Goal: Transaction & Acquisition: Subscribe to service/newsletter

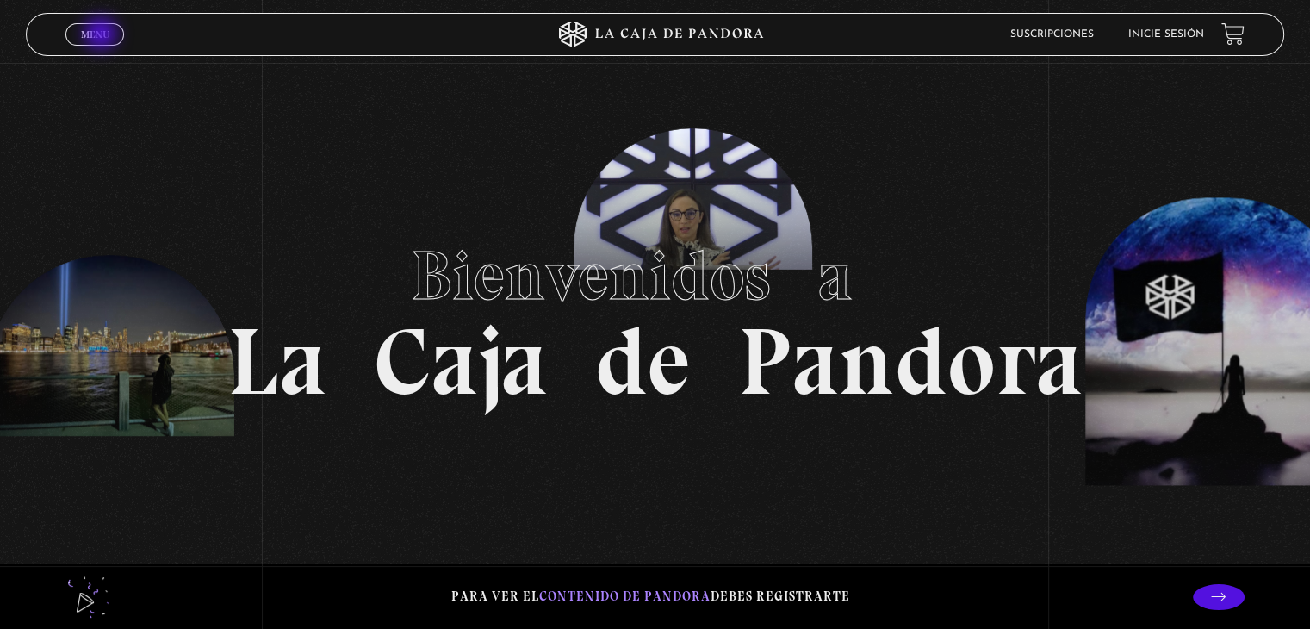
click at [102, 35] on span "Menu" at bounding box center [95, 34] width 28 height 10
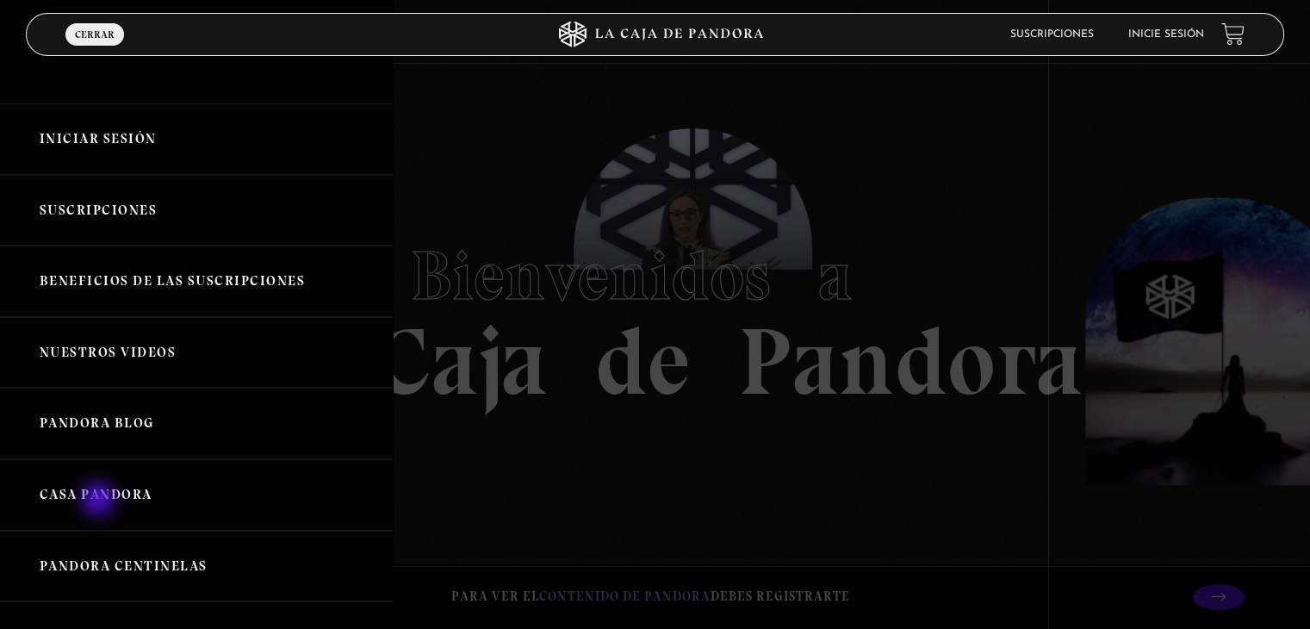
click at [100, 500] on link "Casa Pandora" at bounding box center [196, 494] width 393 height 71
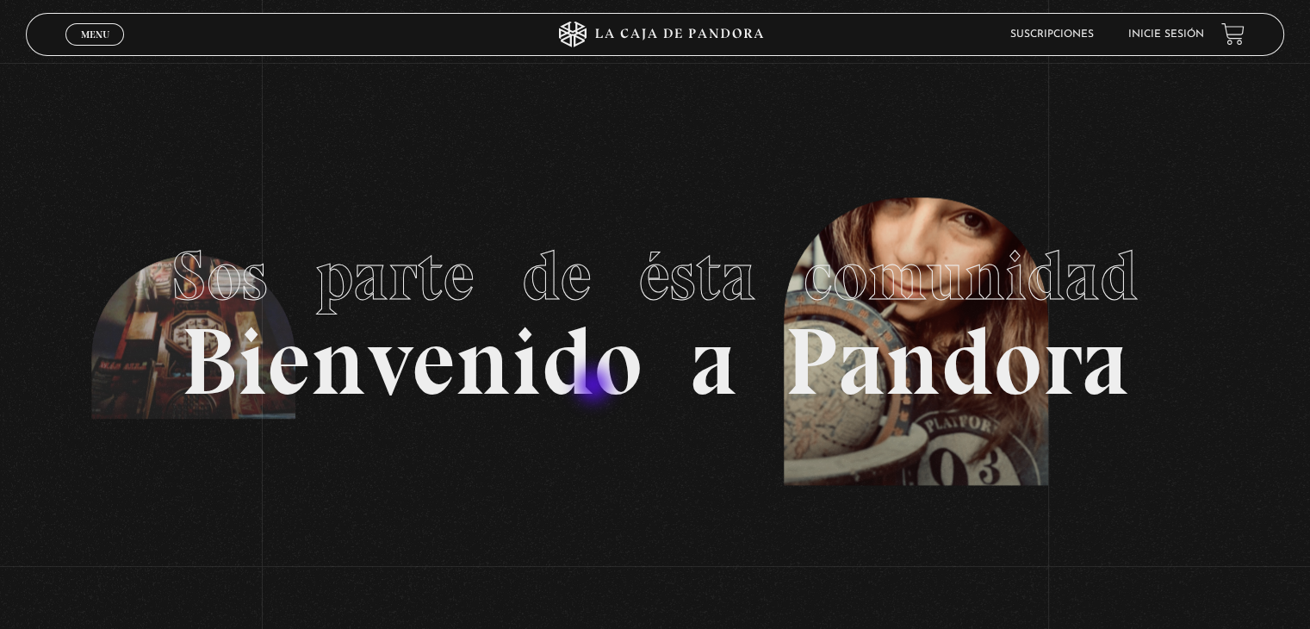
click at [595, 387] on h1 "Sos parte de ésta comunidad Bienvenido a Pandora" at bounding box center [655, 314] width 966 height 189
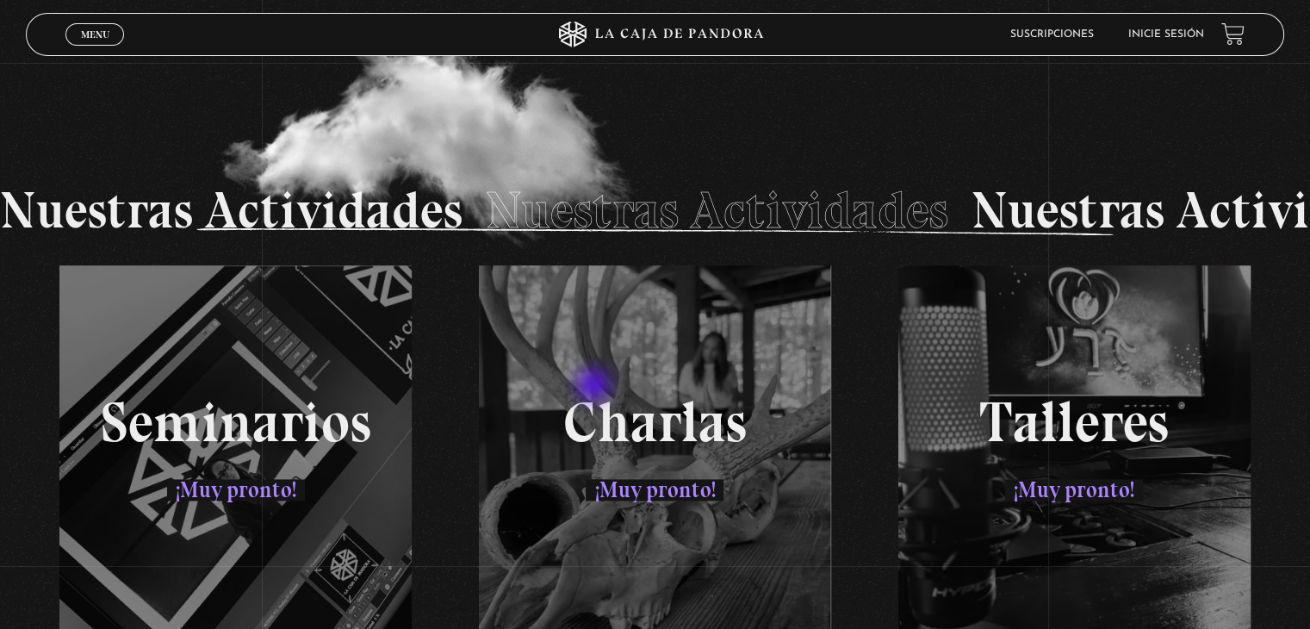
scroll to position [2493, 0]
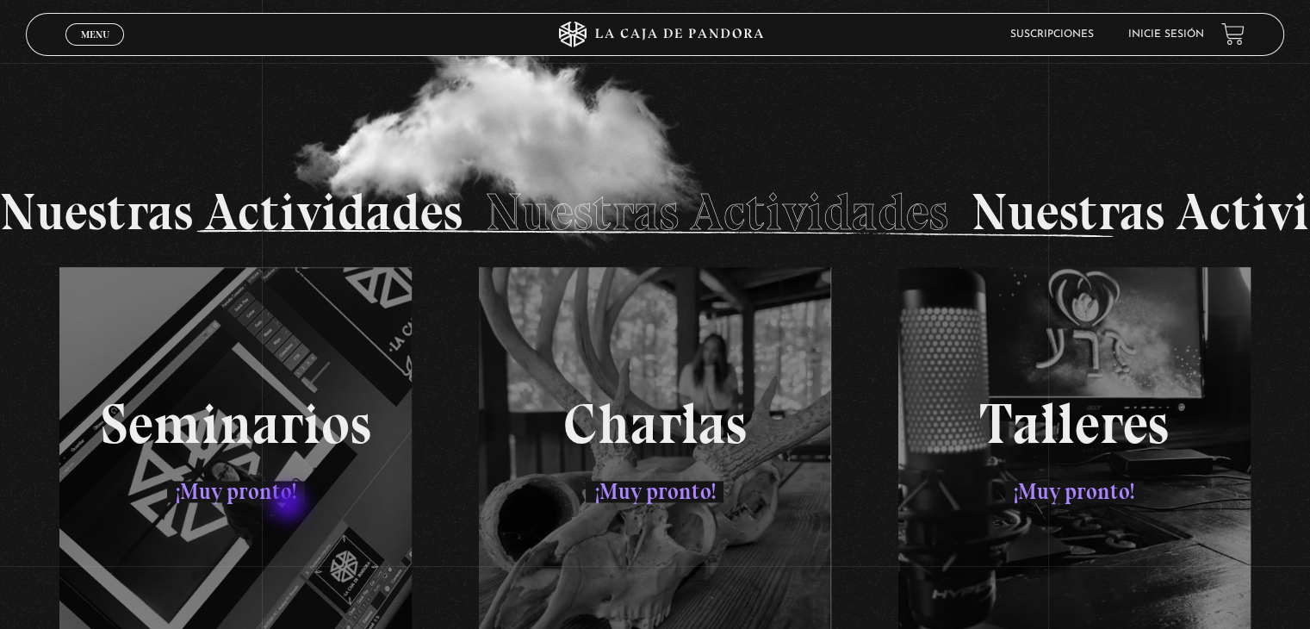
click at [290, 505] on div "Seminarios ¡Muy pronto! Charlas ¡Muy pronto! Talleres ¡Muy pronto!" at bounding box center [654, 461] width 1257 height 388
click at [269, 389] on div "Seminarios ¡Muy pronto! Charlas ¡Muy pronto! Talleres ¡Muy pronto!" at bounding box center [654, 461] width 1257 height 388
click at [706, 425] on div "Seminarios ¡Muy pronto! Charlas ¡Muy pronto! Talleres ¡Muy pronto!" at bounding box center [654, 461] width 1257 height 388
click at [826, 197] on div "Nuestras Actividades Nuestras Actividades Nuestras Actividades Nuestras Activid…" at bounding box center [655, 212] width 1310 height 110
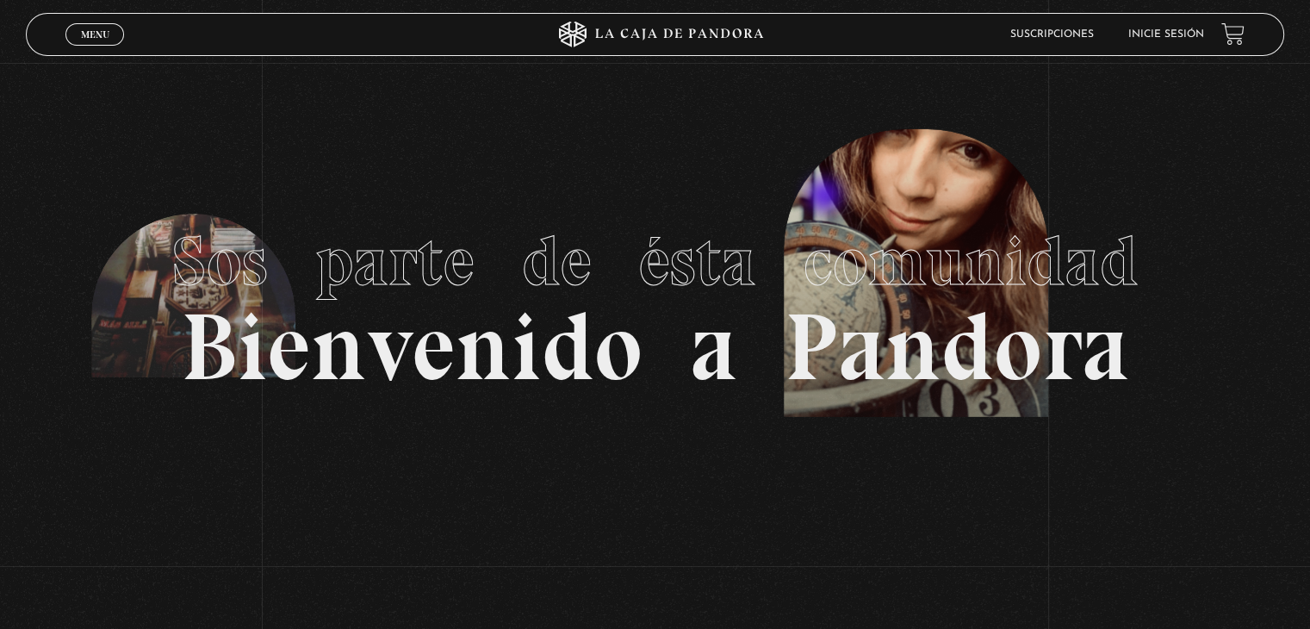
scroll to position [0, 0]
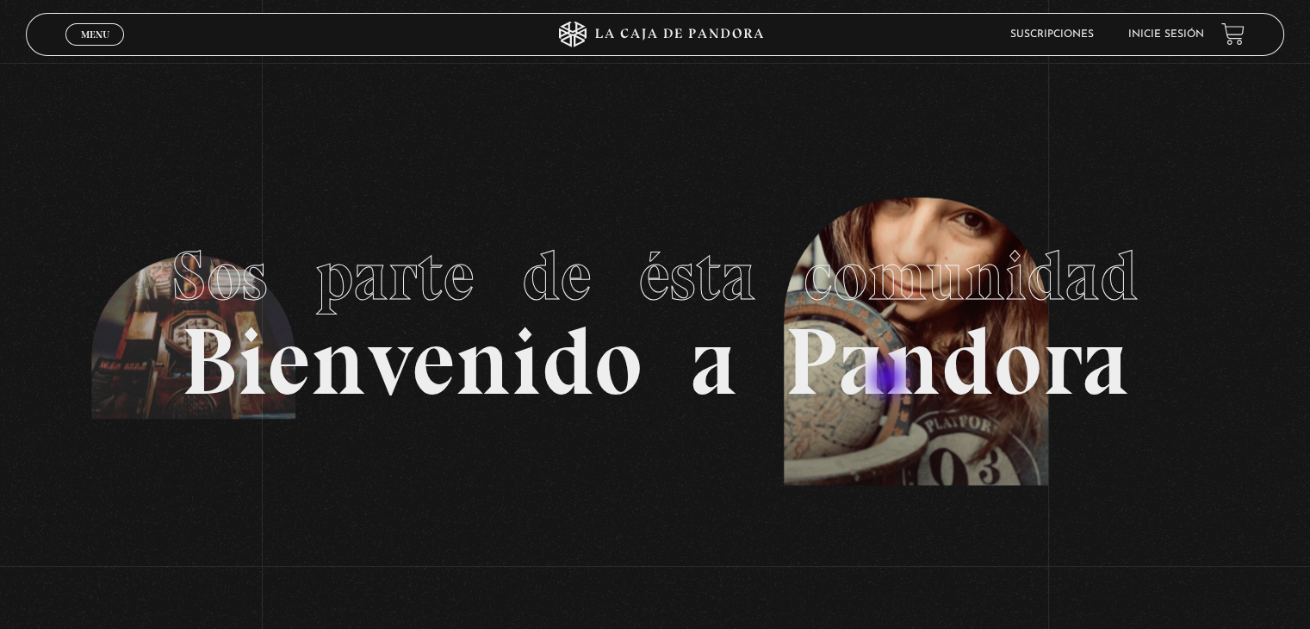
drag, startPoint x: 890, startPoint y: 380, endPoint x: 727, endPoint y: 364, distance: 163.5
click at [727, 364] on h1 "Sos parte de ésta comunidad Bienvenido a Pandora" at bounding box center [655, 314] width 966 height 189
drag, startPoint x: 727, startPoint y: 364, endPoint x: 481, endPoint y: 254, distance: 269.1
click at [481, 254] on h1 "Sos parte de ésta comunidad Bienvenido a Pandora" at bounding box center [655, 314] width 966 height 189
click at [481, 254] on span "Sos parte de ésta comunidad" at bounding box center [655, 275] width 966 height 83
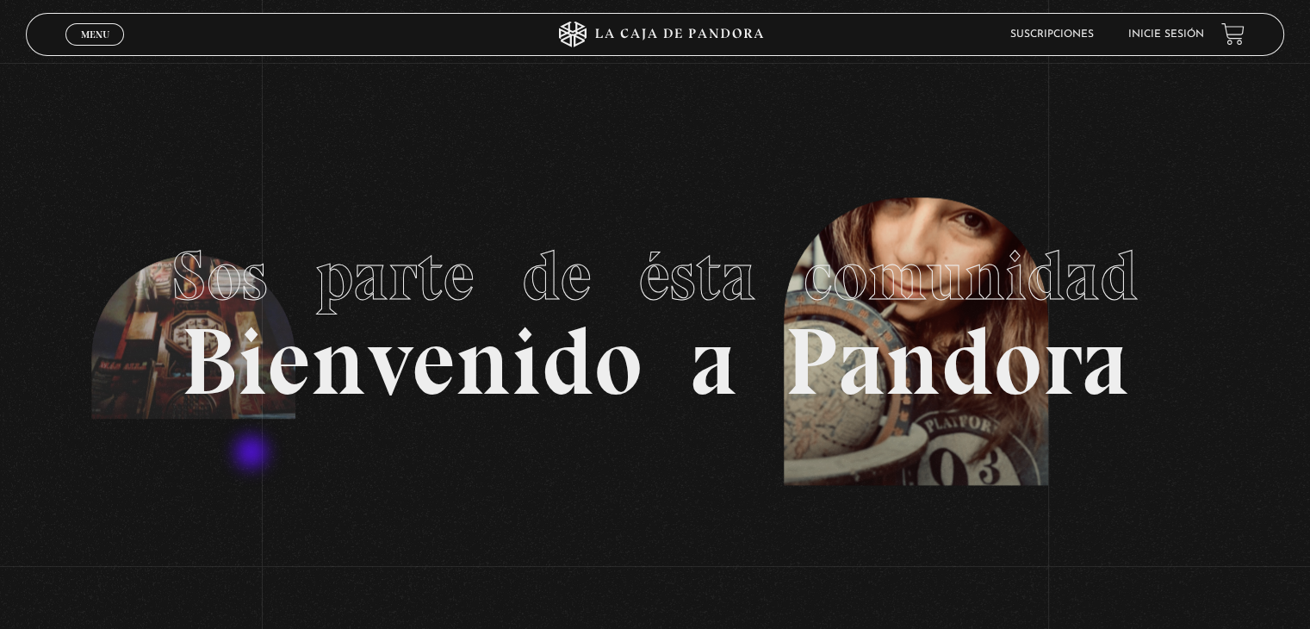
click at [253, 454] on section "Sos parte de ésta comunidad Bienvenido a Pandora" at bounding box center [655, 314] width 1310 height 629
click at [482, 511] on section "Sos parte de ésta comunidad Bienvenido a Pandora" at bounding box center [655, 314] width 1310 height 629
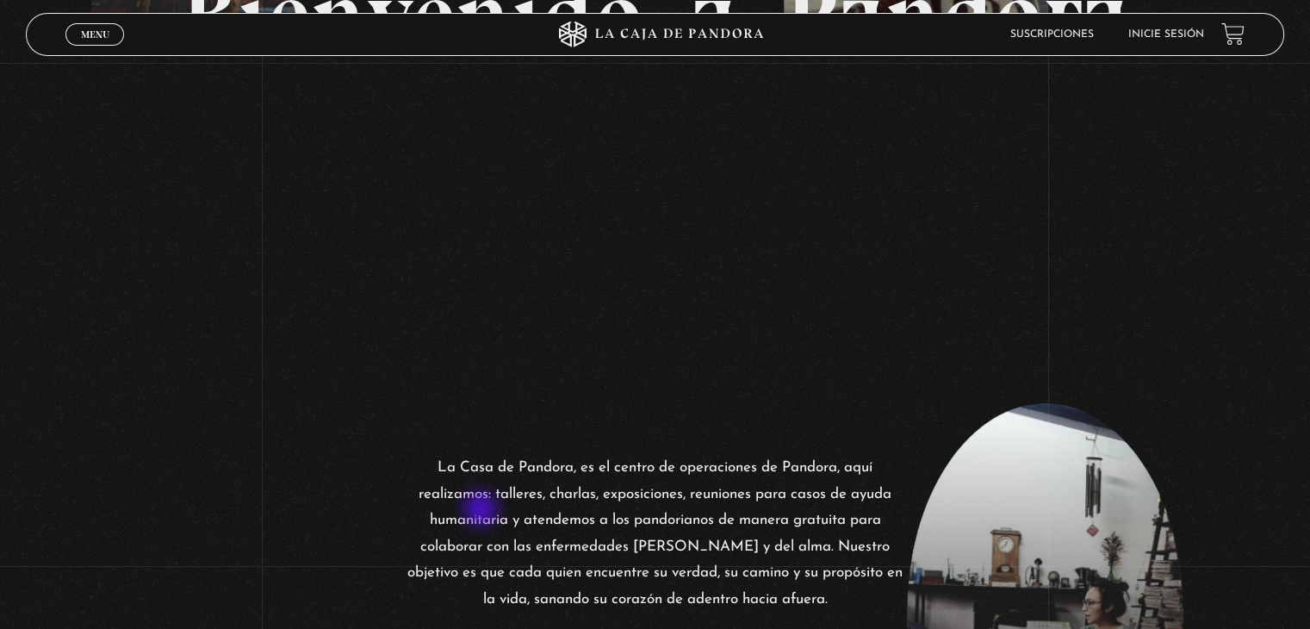
scroll to position [379, 0]
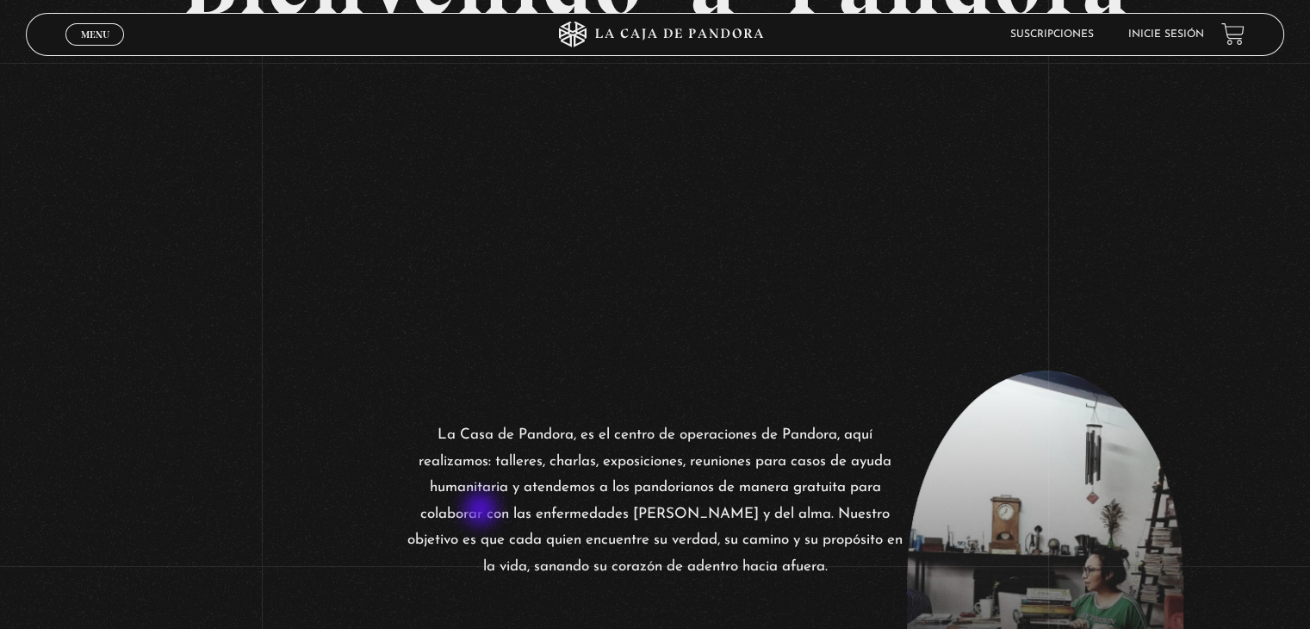
click at [482, 511] on p "La Casa de Pandora, es el centro de operaciones de Pandora, aquí realizamos: ta…" at bounding box center [654, 501] width 503 height 158
click at [97, 29] on span "Menu" at bounding box center [95, 34] width 28 height 10
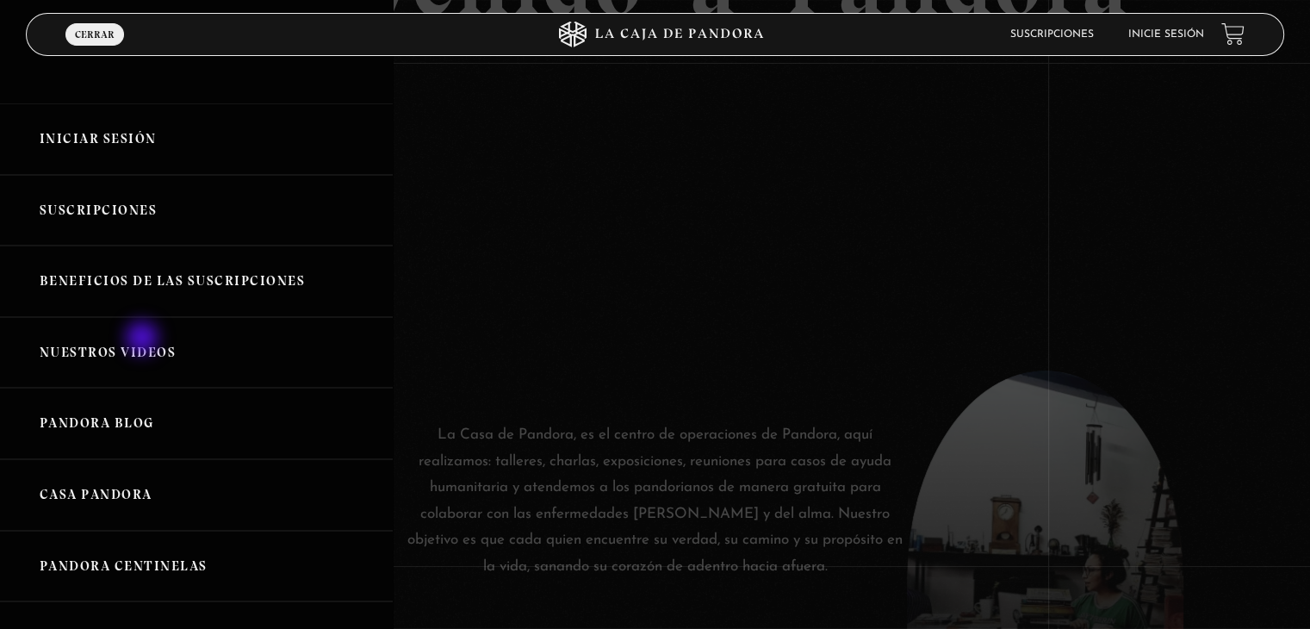
click at [144, 339] on link "Nuestros Videos" at bounding box center [196, 352] width 393 height 71
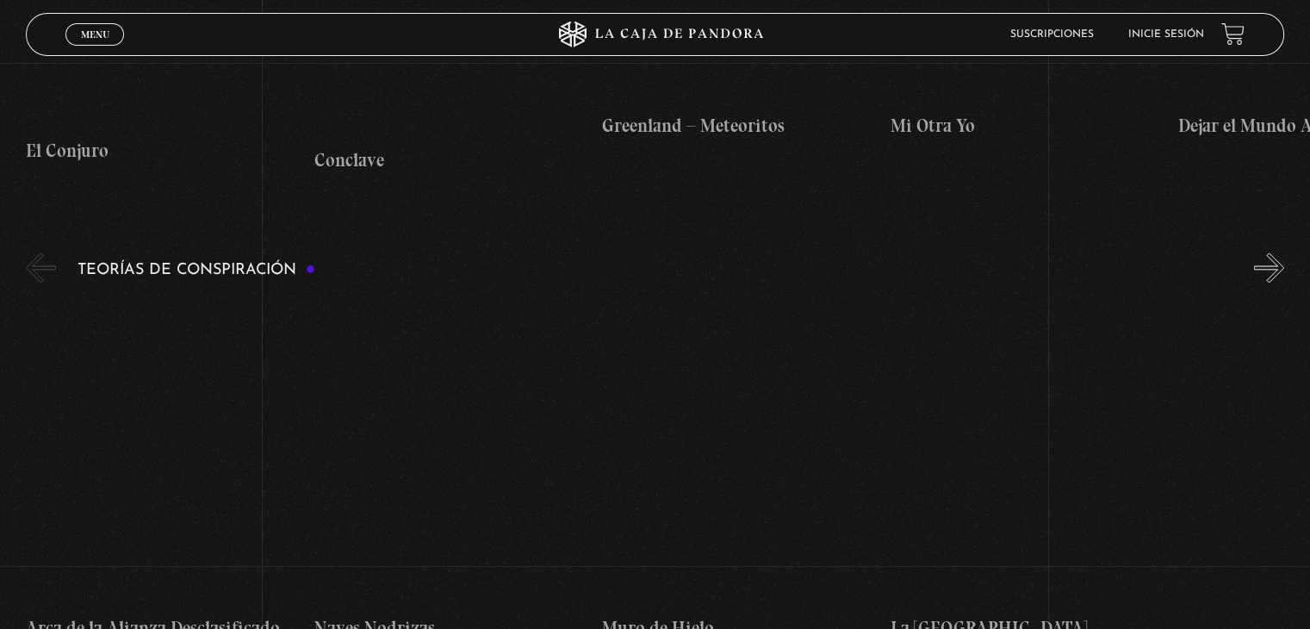
scroll to position [2687, 0]
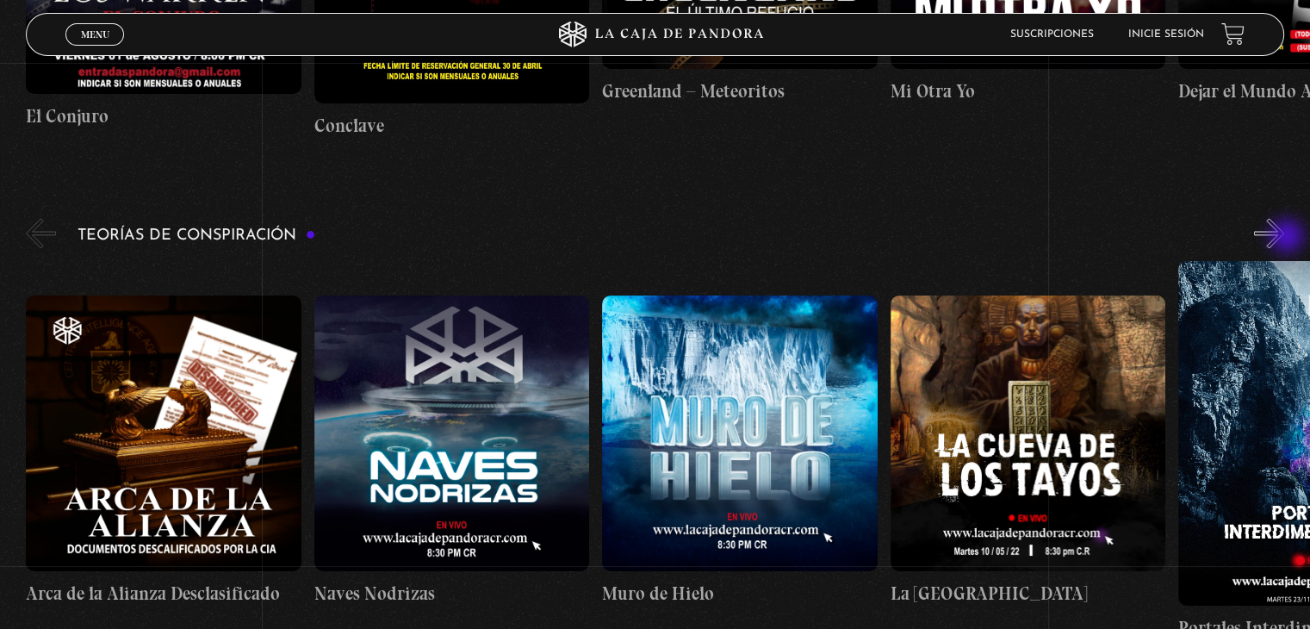
click at [1284, 238] on button "»" at bounding box center [1269, 233] width 30 height 30
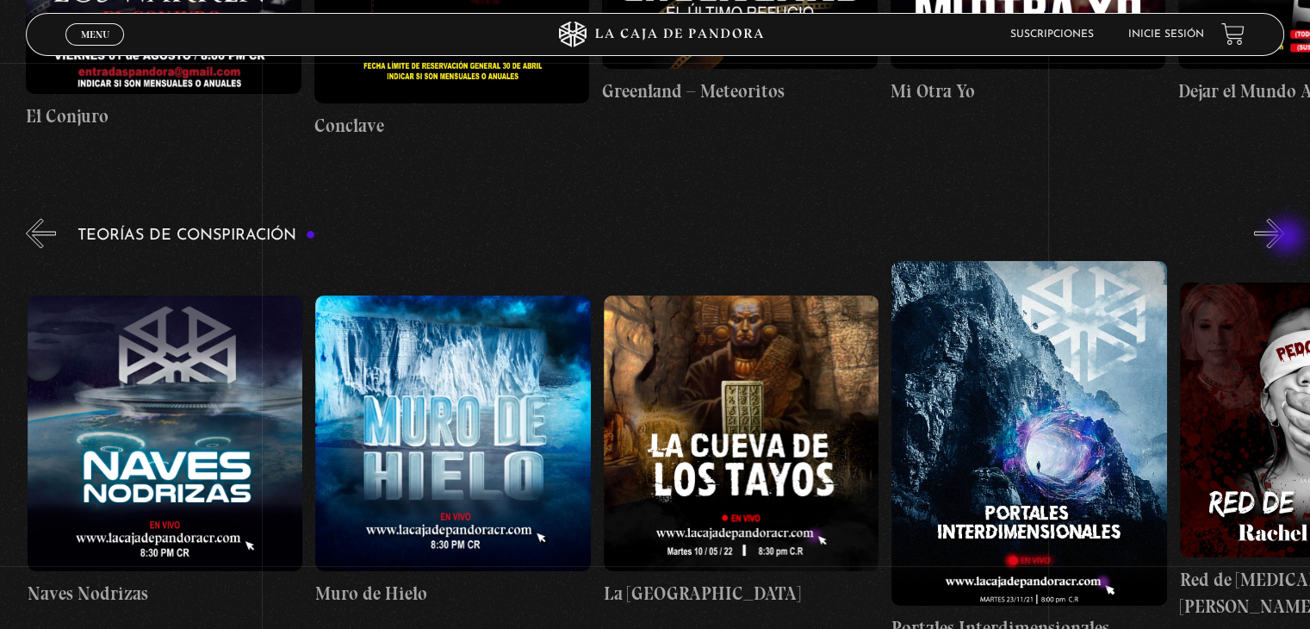
scroll to position [0, 288]
click at [1284, 238] on button "»" at bounding box center [1269, 233] width 30 height 30
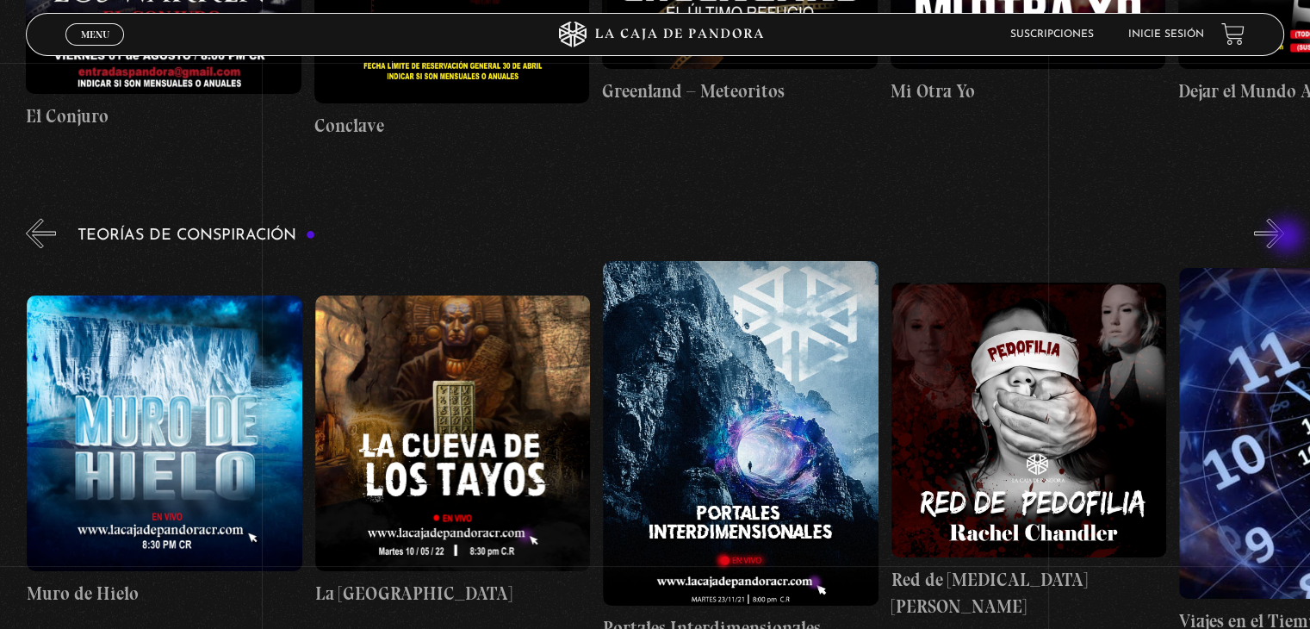
click at [1284, 238] on button "»" at bounding box center [1269, 233] width 30 height 30
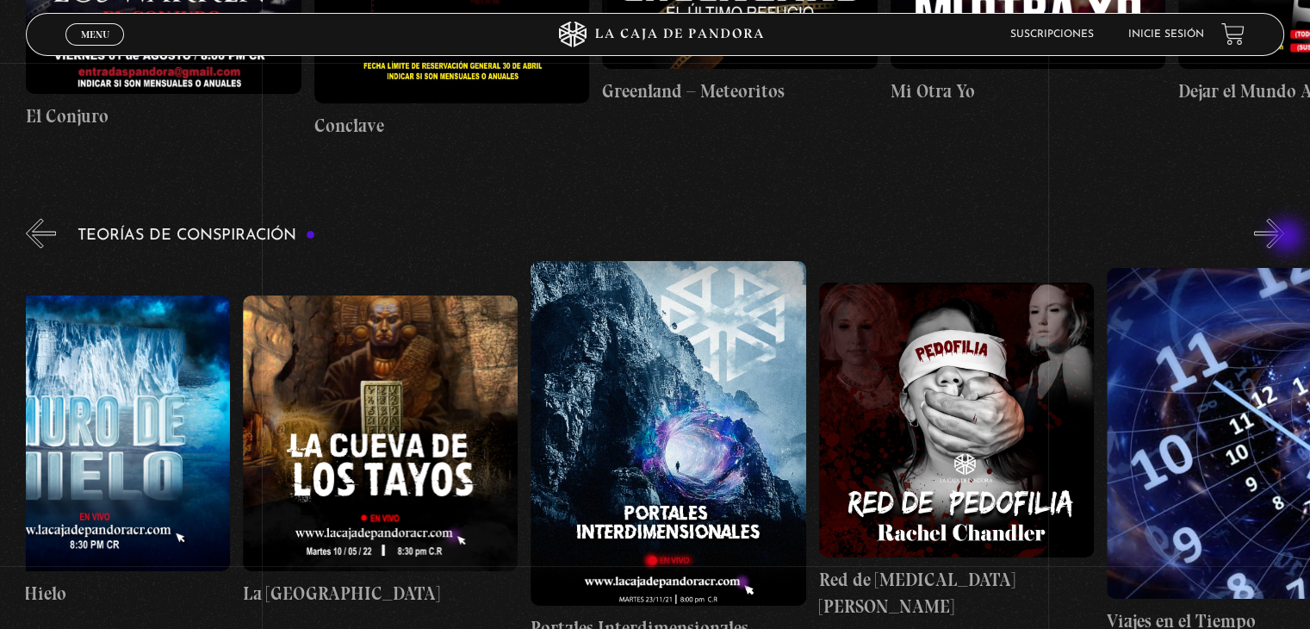
scroll to position [0, 719]
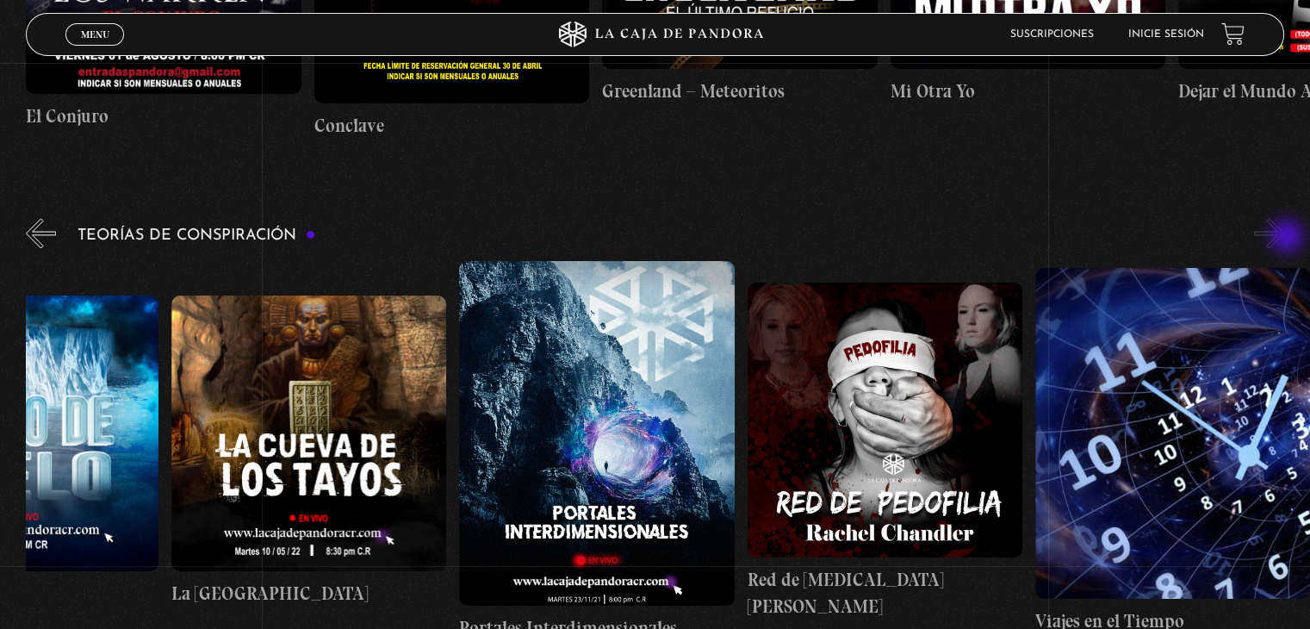
click at [1284, 238] on button "»" at bounding box center [1269, 233] width 30 height 30
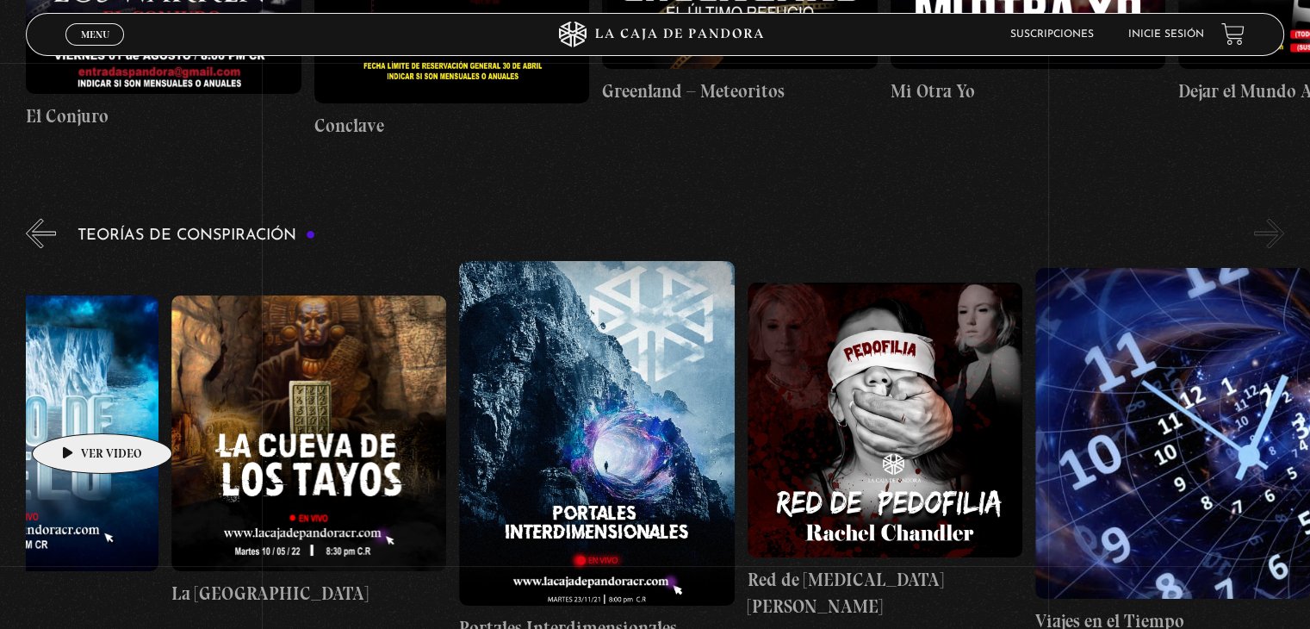
click at [75, 407] on figure at bounding box center [20, 432] width 275 height 275
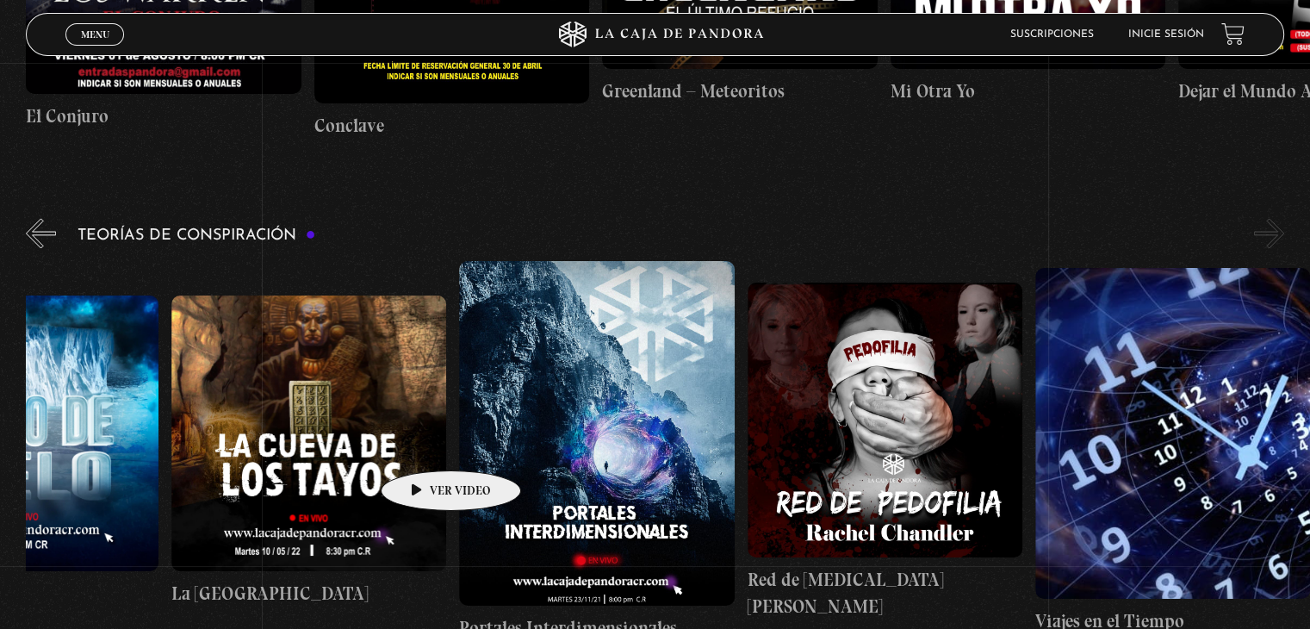
click at [424, 444] on figure at bounding box center [308, 432] width 275 height 275
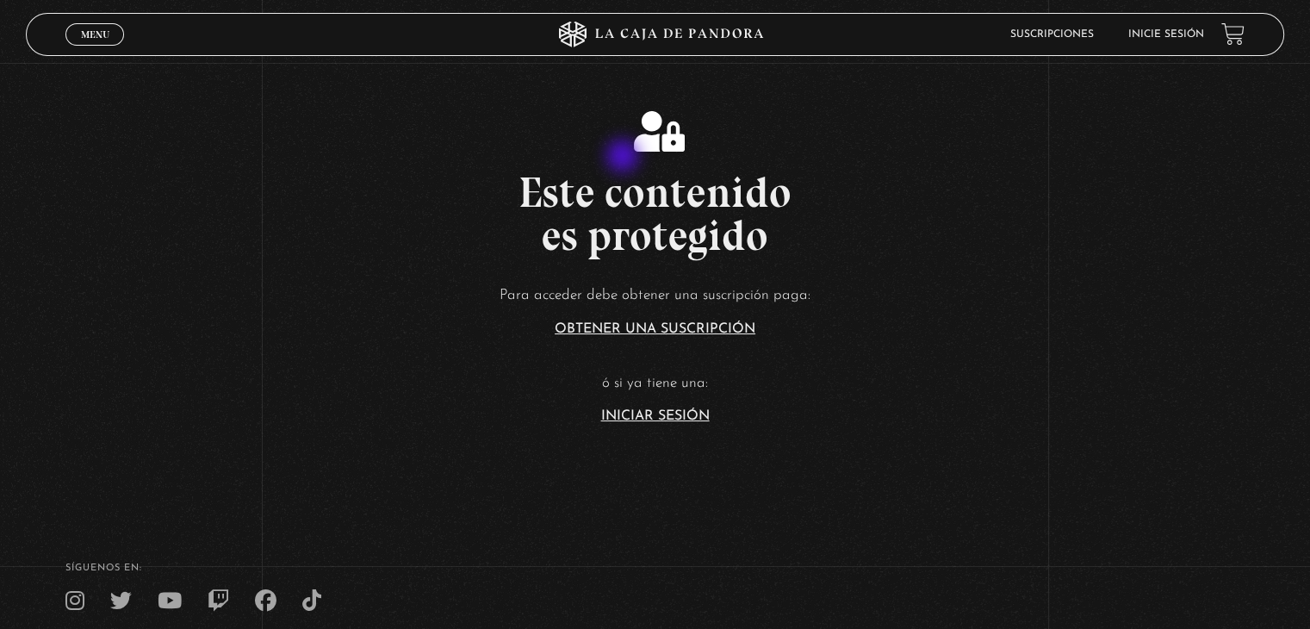
click at [624, 158] on div "Este contenido es protegido Para acceder debe obtener una suscripción paga: Obt…" at bounding box center [655, 267] width 1310 height 312
click at [622, 329] on link "Obtener una suscripción" at bounding box center [655, 329] width 201 height 14
click at [103, 30] on span "Menu" at bounding box center [95, 34] width 28 height 10
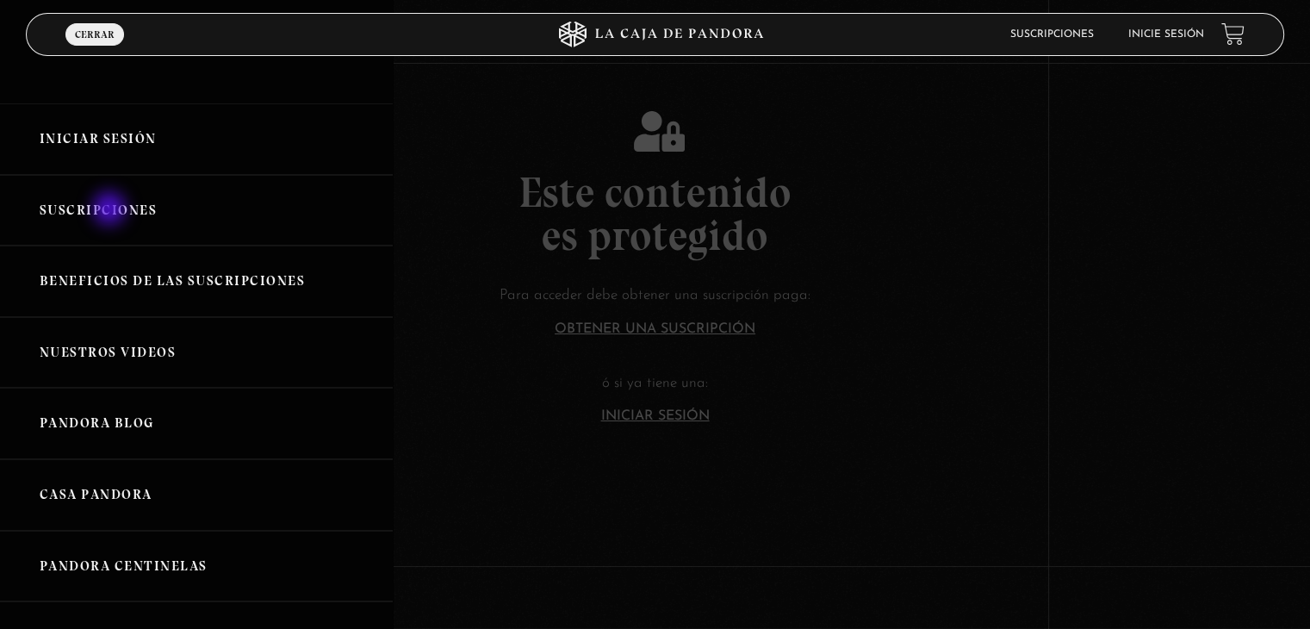
click at [111, 210] on link "Suscripciones" at bounding box center [196, 210] width 393 height 71
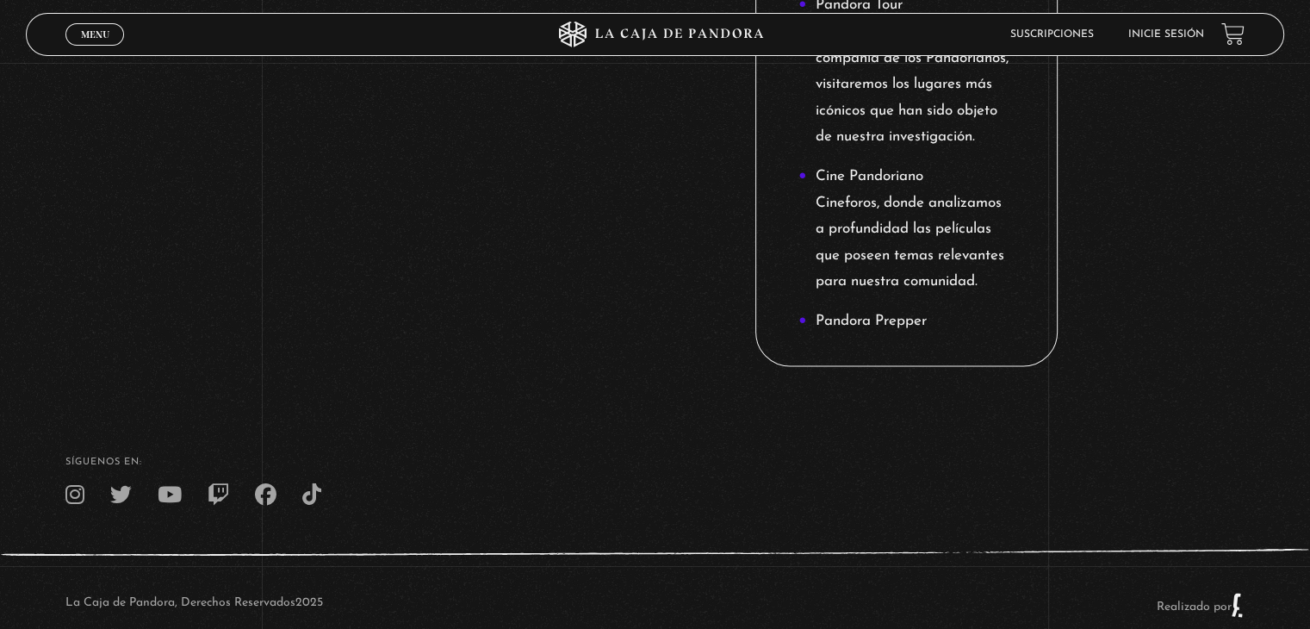
scroll to position [2332, 0]
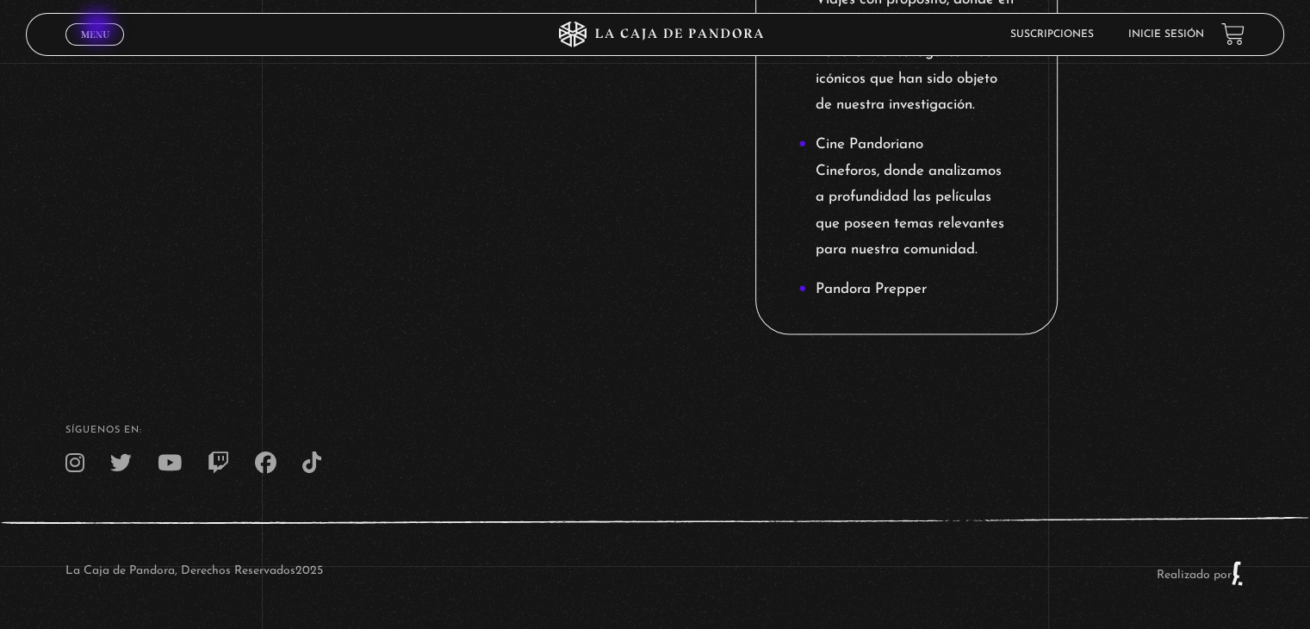
click at [99, 29] on span "Menu" at bounding box center [95, 34] width 28 height 10
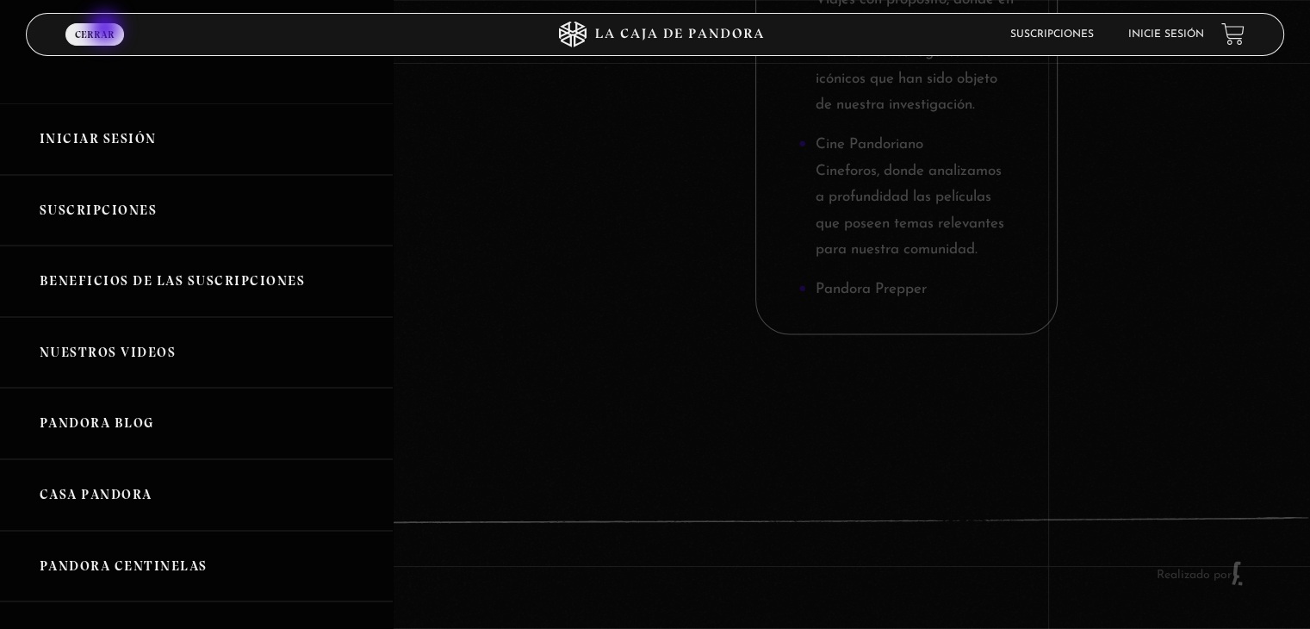
click at [107, 30] on span "Cerrar" at bounding box center [95, 34] width 40 height 10
